Goal: Transaction & Acquisition: Purchase product/service

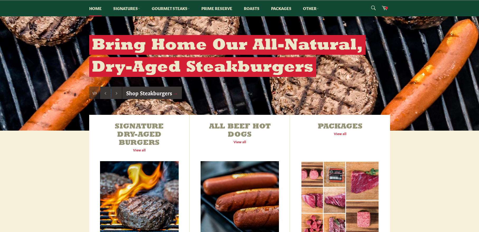
scroll to position [132, 0]
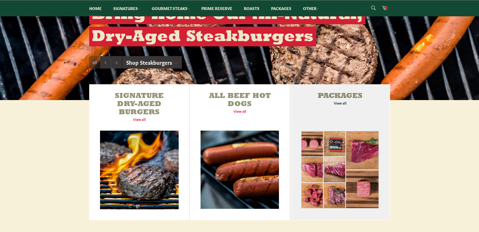
click at [332, 109] on link "Packages View all" at bounding box center [340, 152] width 100 height 136
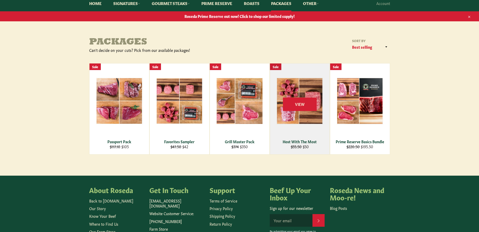
scroll to position [53, 0]
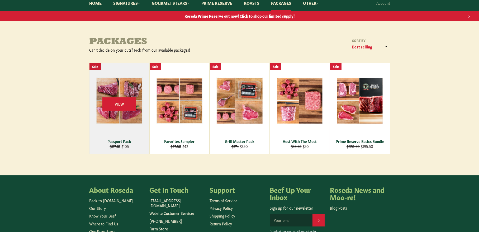
click at [109, 119] on div "View" at bounding box center [119, 108] width 60 height 91
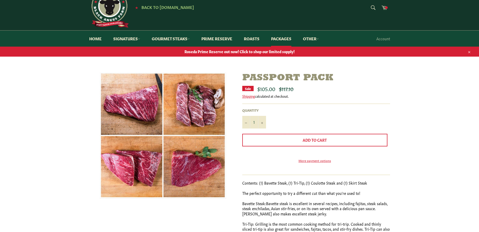
scroll to position [26, 0]
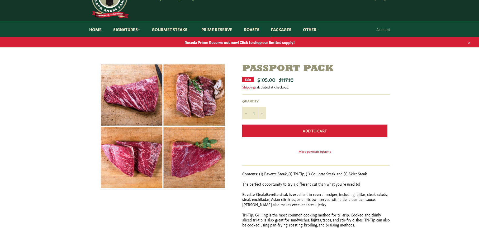
click at [295, 128] on button "Add to Cart" at bounding box center [314, 131] width 145 height 13
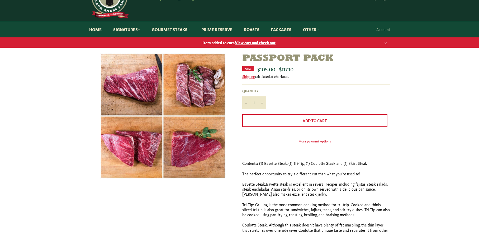
click at [265, 44] on span "View cart and check out" at bounding box center [255, 42] width 41 height 5
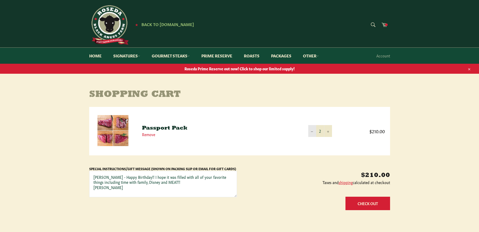
click at [310, 132] on button "−" at bounding box center [312, 131] width 8 height 12
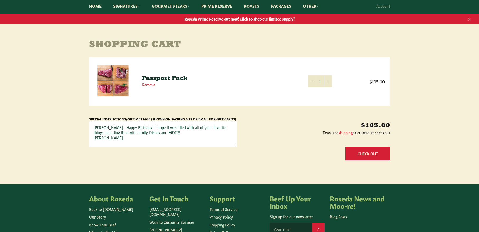
scroll to position [53, 0]
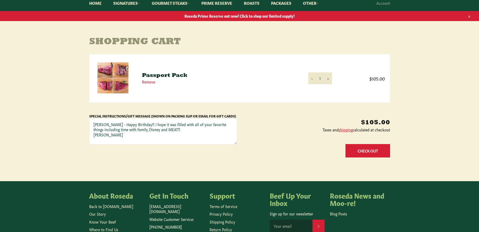
click at [376, 154] on button "Check Out" at bounding box center [367, 150] width 45 height 13
